Goal: Information Seeking & Learning: Find contact information

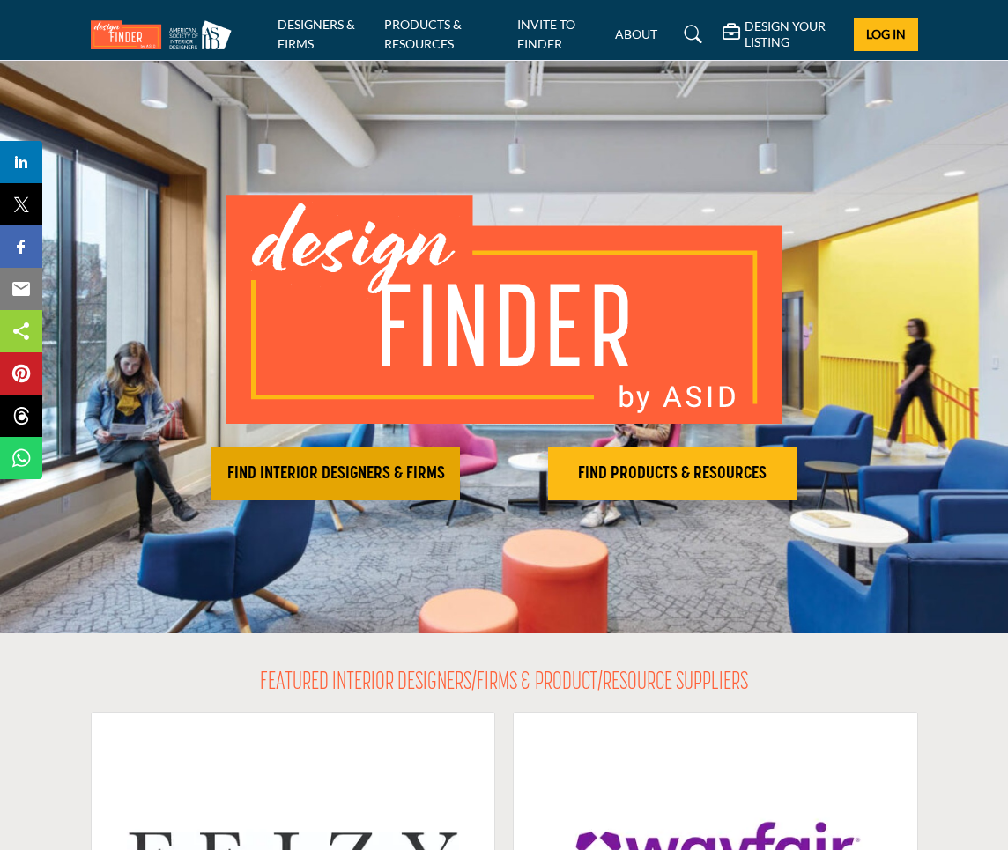
click at [389, 467] on h2 "FIND INTERIOR DESIGNERS & FIRMS" at bounding box center [336, 473] width 238 height 21
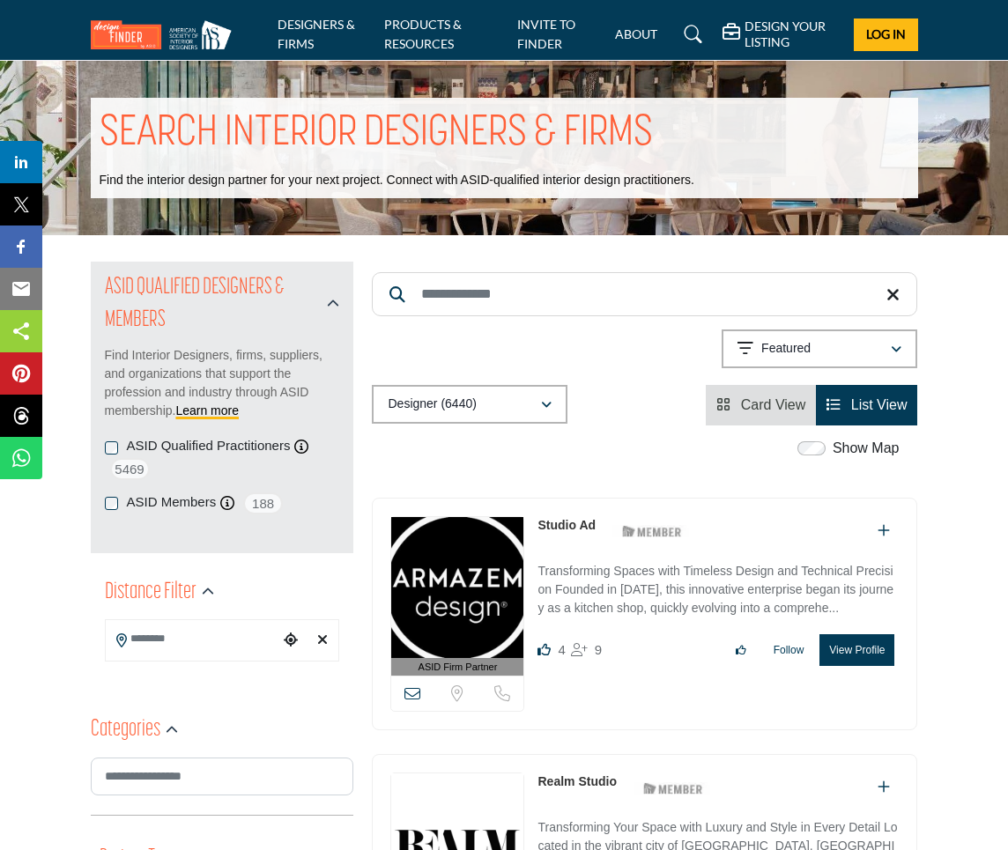
click at [504, 285] on input "Search Keyword" at bounding box center [644, 294] width 545 height 44
type input "*"
click at [482, 298] on input "Search Keyword" at bounding box center [644, 294] width 545 height 44
click at [744, 596] on p "Transforming Spaces with Timeless Design and Technical Precision Founded in [DA…" at bounding box center [717, 591] width 361 height 59
